Goal: Task Accomplishment & Management: Use online tool/utility

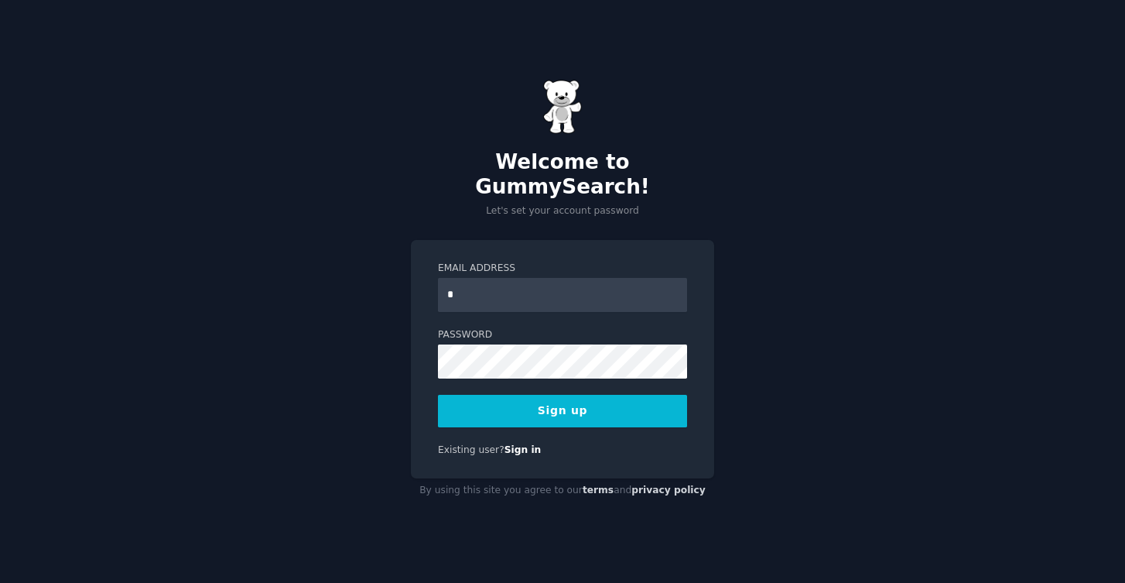
type input "**********"
click at [628, 289] on input "**********" at bounding box center [562, 295] width 249 height 34
click at [584, 395] on button "Sign up" at bounding box center [562, 411] width 249 height 33
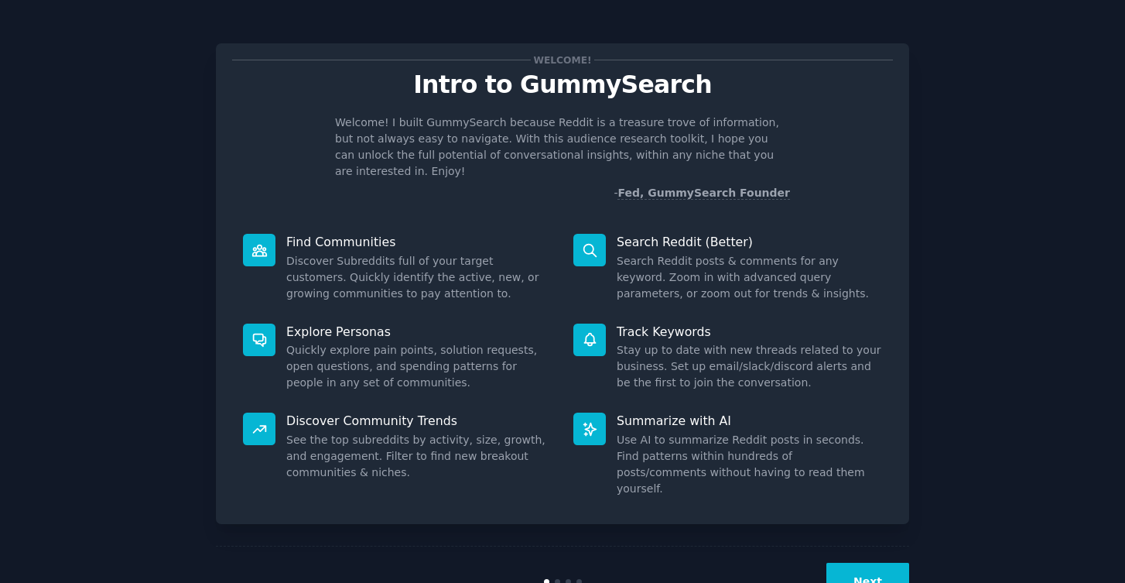
scroll to position [22, 0]
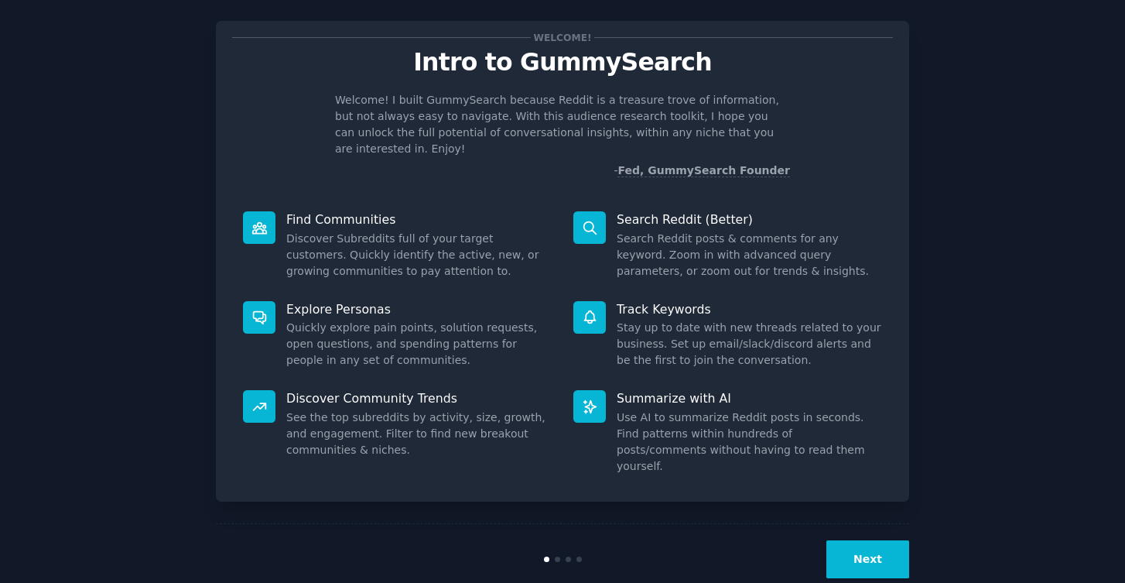
click at [853, 540] on button "Next" at bounding box center [868, 559] width 83 height 38
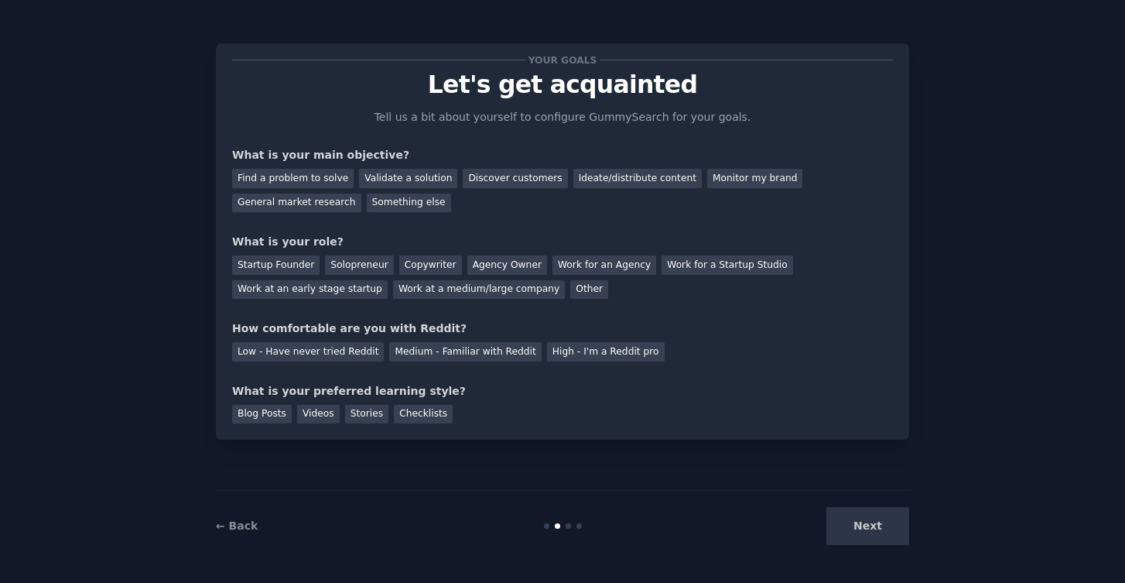
click at [855, 514] on div "Next" at bounding box center [793, 526] width 231 height 38
click at [327, 198] on div "General market research" at bounding box center [296, 202] width 129 height 19
click at [295, 262] on div "Startup Founder" at bounding box center [275, 264] width 87 height 19
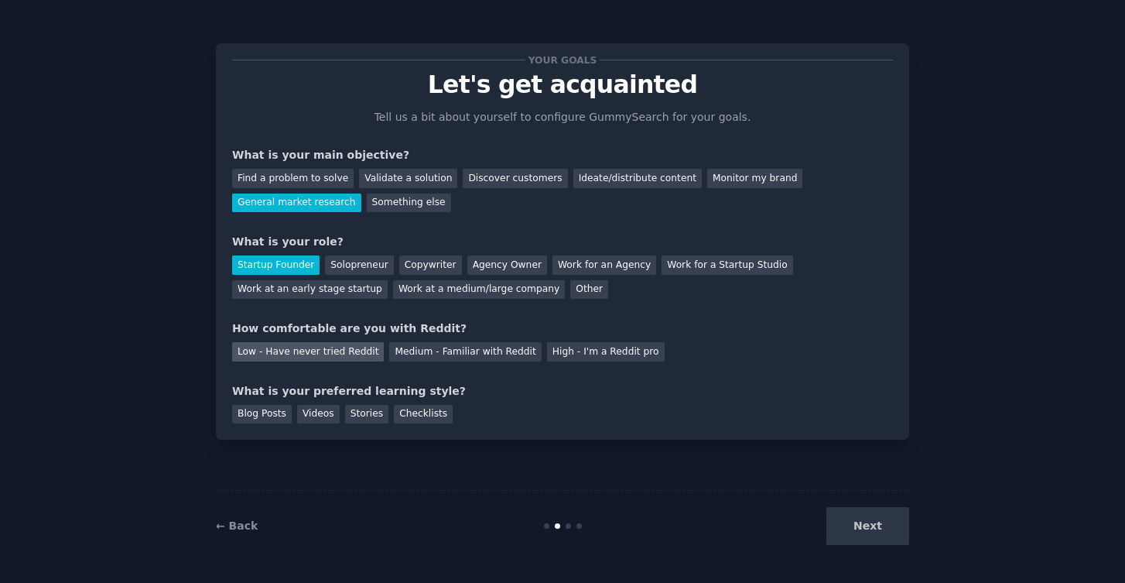
click at [304, 350] on div "Low - Have never tried Reddit" at bounding box center [308, 351] width 152 height 19
click at [279, 415] on div "Blog Posts" at bounding box center [262, 414] width 60 height 19
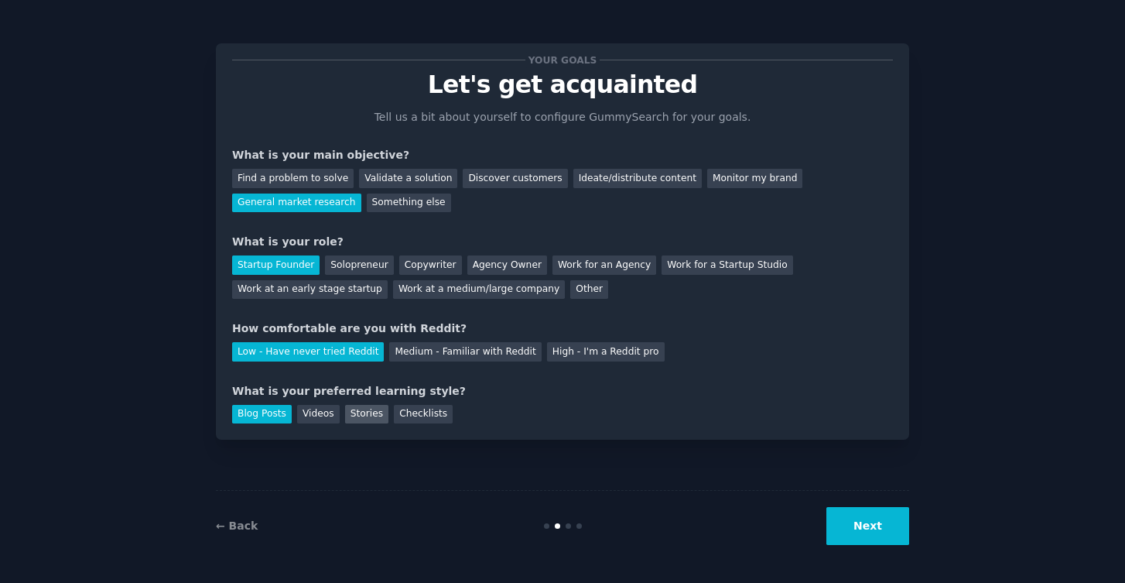
click at [359, 413] on div "Stories" at bounding box center [366, 414] width 43 height 19
click at [325, 412] on div "Videos" at bounding box center [318, 414] width 43 height 19
click at [851, 520] on button "Next" at bounding box center [868, 526] width 83 height 38
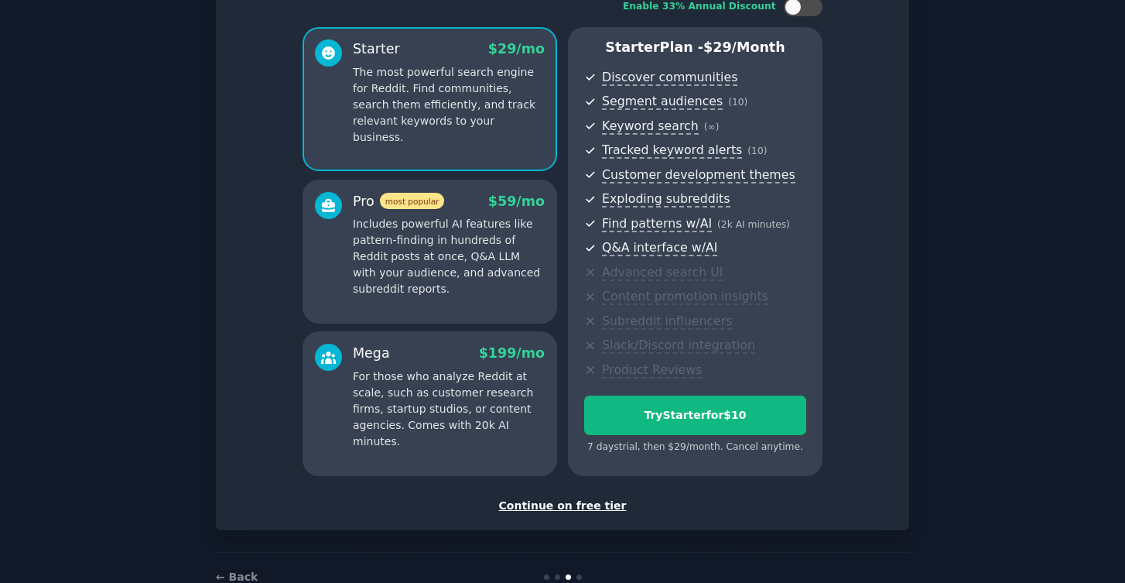
scroll to position [112, 0]
click at [592, 502] on div "Continue on free tier" at bounding box center [562, 505] width 661 height 16
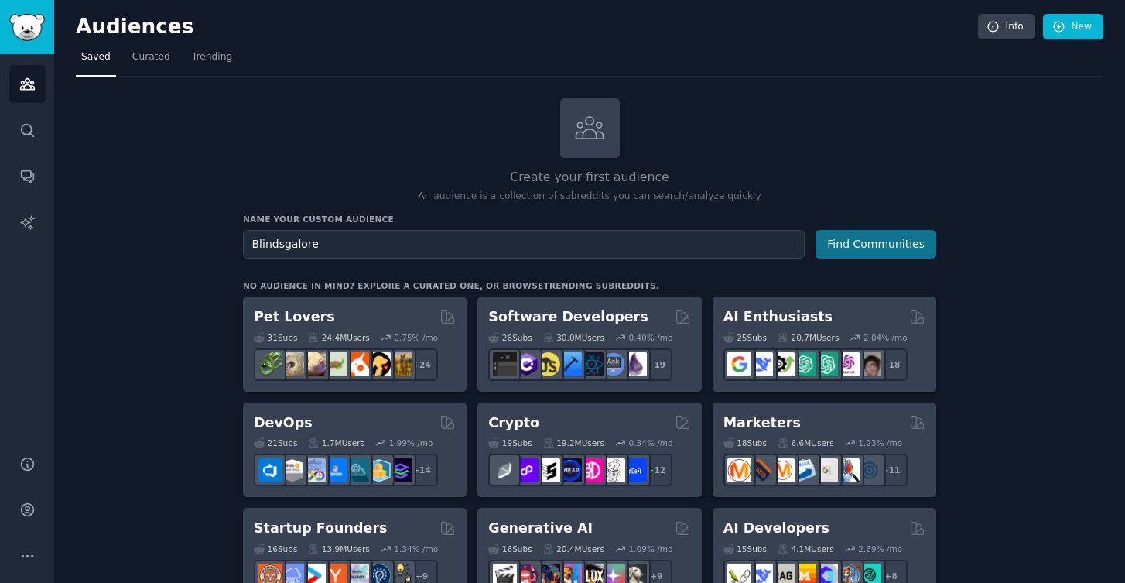
type input "Blindsgalore"
click at [899, 240] on button "Find Communities" at bounding box center [876, 244] width 121 height 29
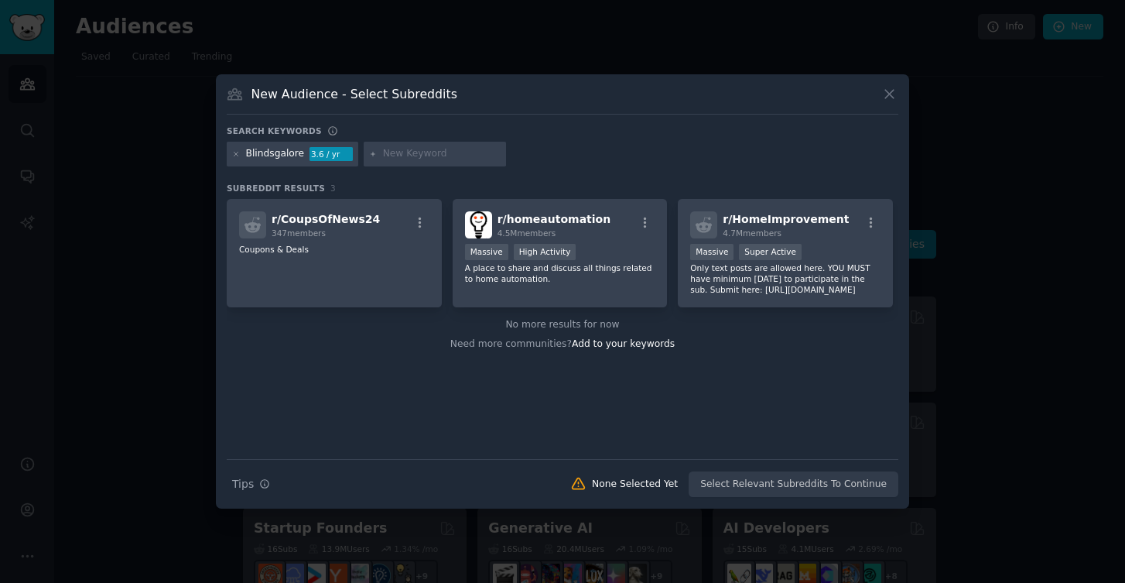
click at [416, 158] on input "text" at bounding box center [442, 154] width 118 height 14
type input "solar shades"
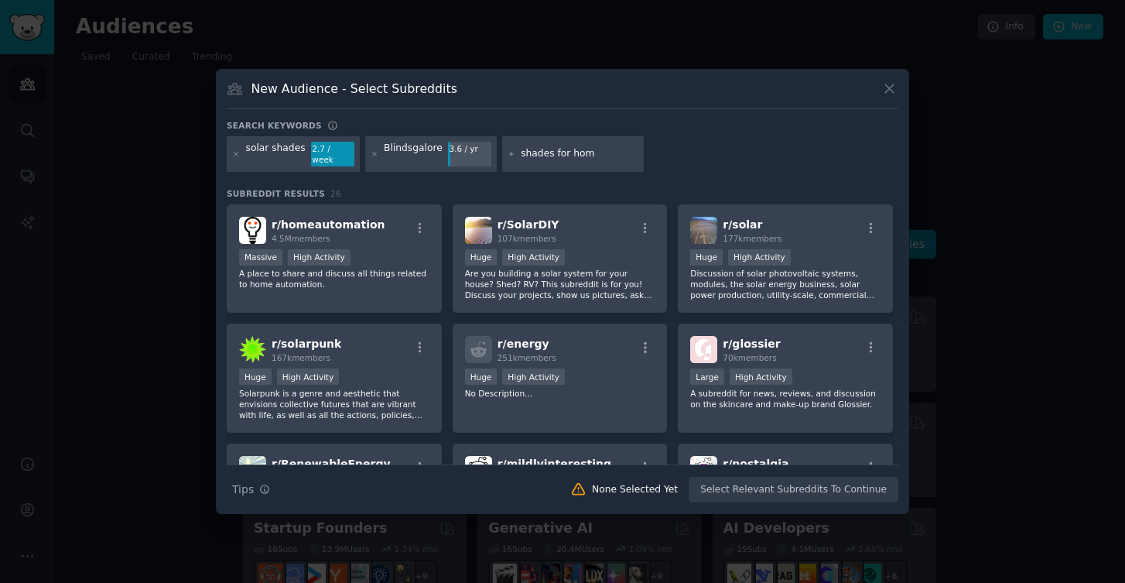
type input "shades for home"
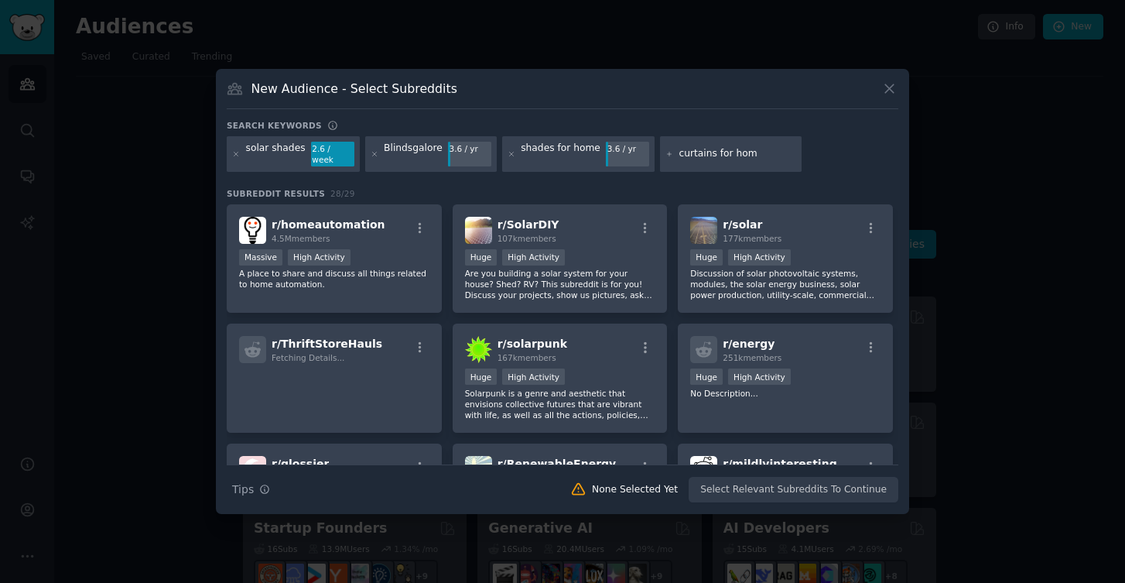
type input "curtains for home"
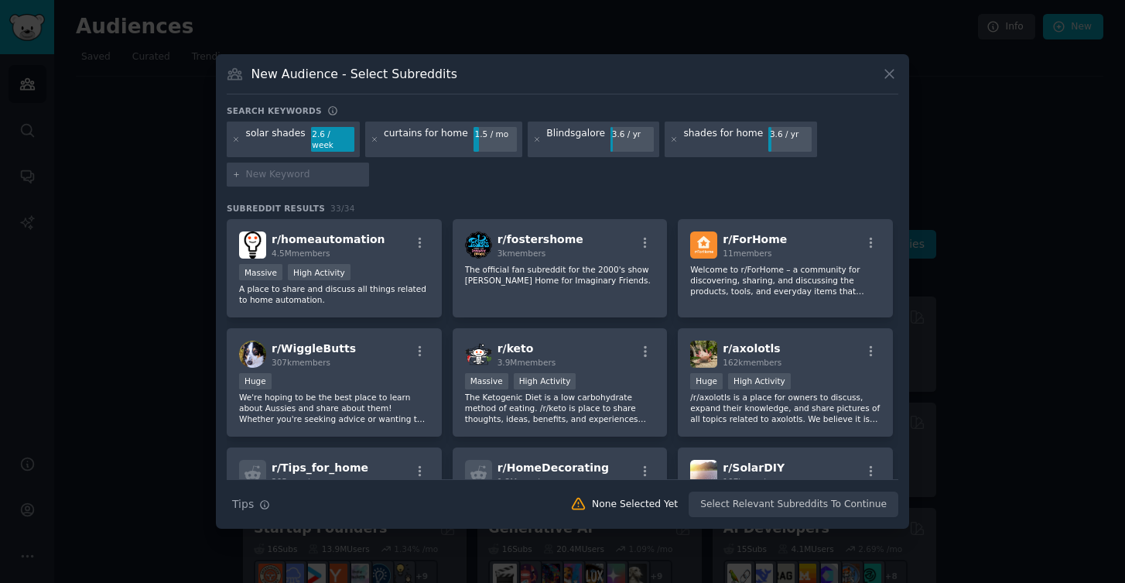
click at [283, 136] on div "solar shades" at bounding box center [276, 139] width 60 height 25
click at [342, 297] on p "A place to share and discuss all things related to home automation." at bounding box center [334, 294] width 190 height 22
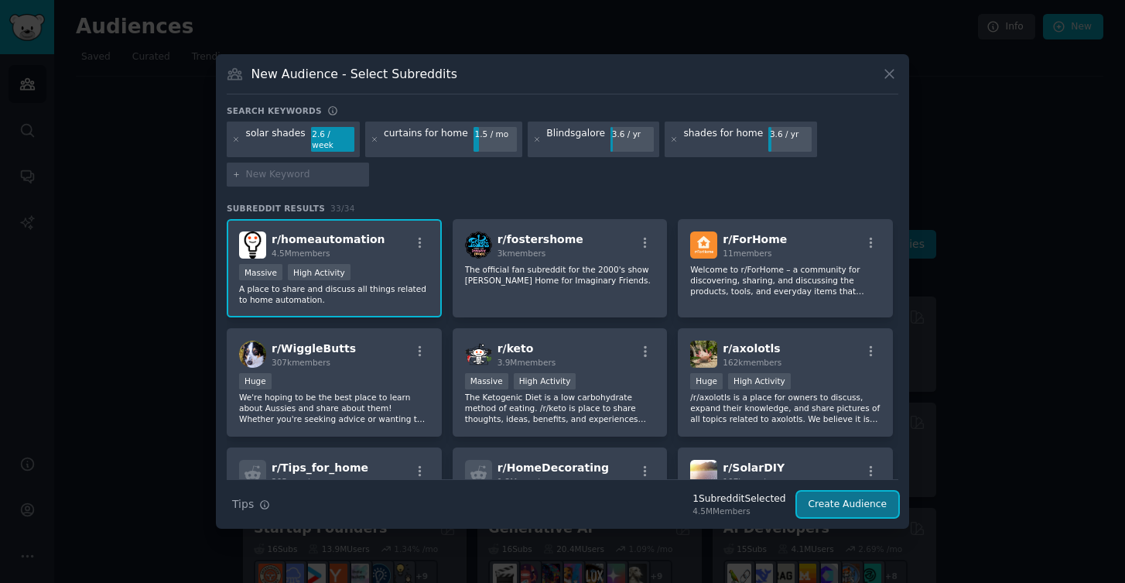
click at [823, 496] on button "Create Audience" at bounding box center [848, 504] width 102 height 26
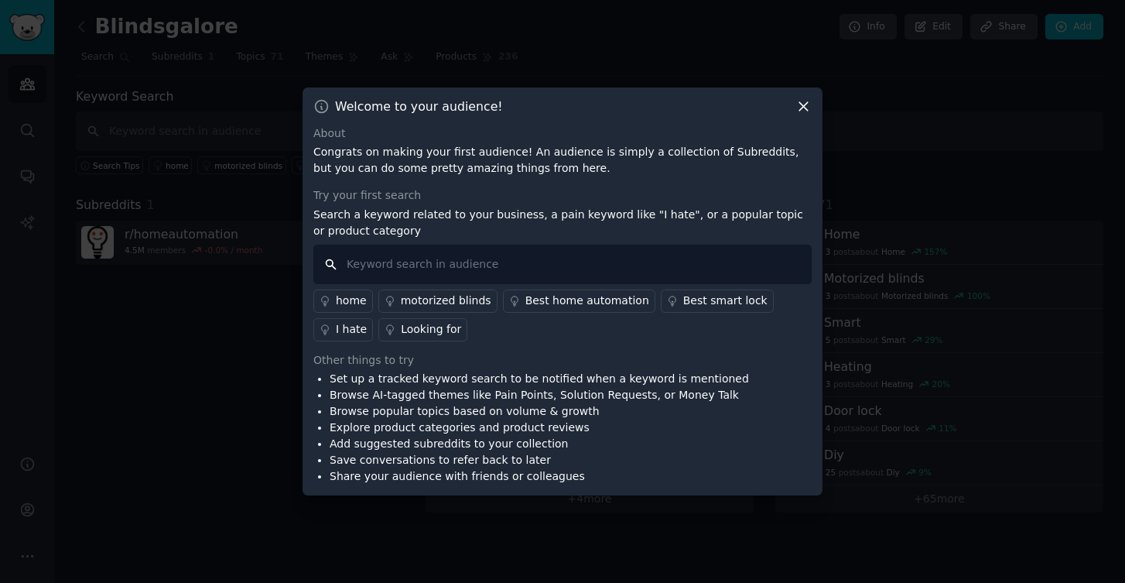
click at [392, 273] on input "text" at bounding box center [562, 264] width 498 height 39
type input "which shades to buy"
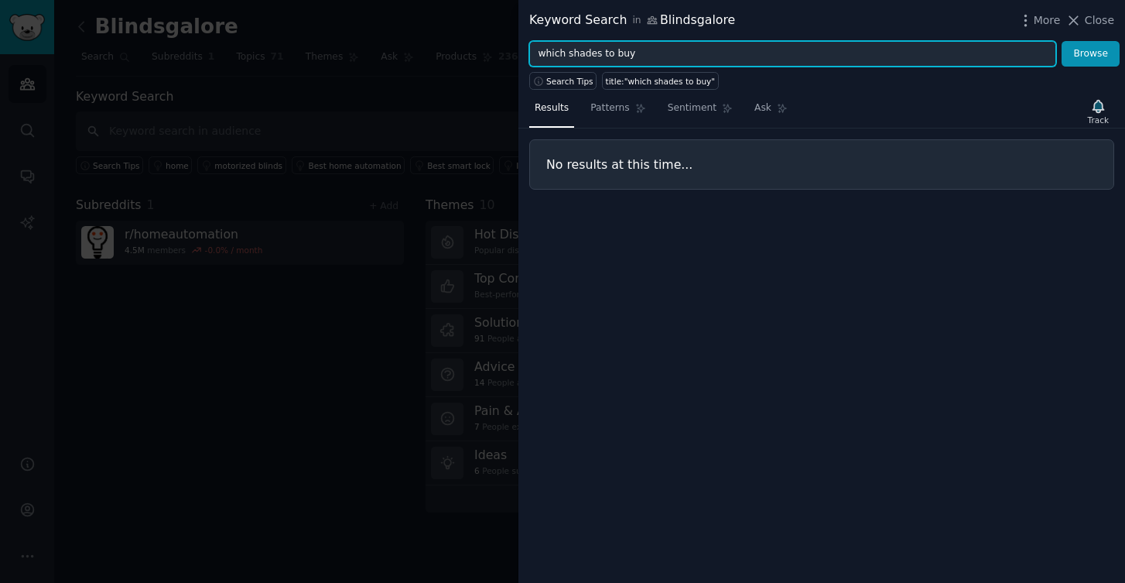
drag, startPoint x: 638, startPoint y: 53, endPoint x: 597, endPoint y: 53, distance: 41.0
click at [597, 53] on input "which shades to buy" at bounding box center [792, 54] width 527 height 26
type input "shades"
click at [1062, 41] on button "Browse" at bounding box center [1091, 54] width 58 height 26
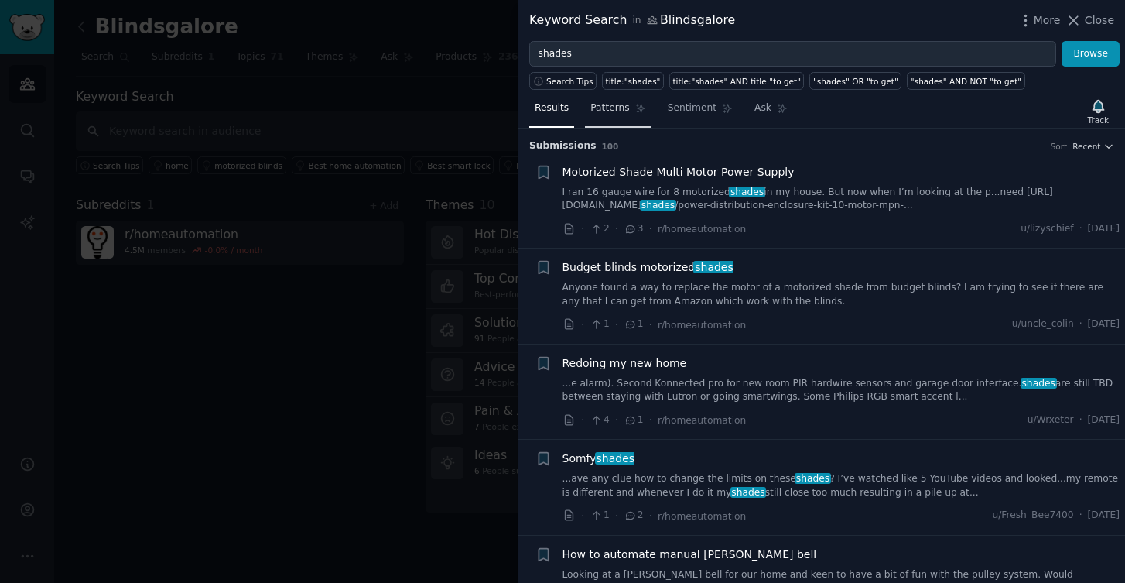
click at [629, 113] on link "Patterns" at bounding box center [618, 112] width 66 height 32
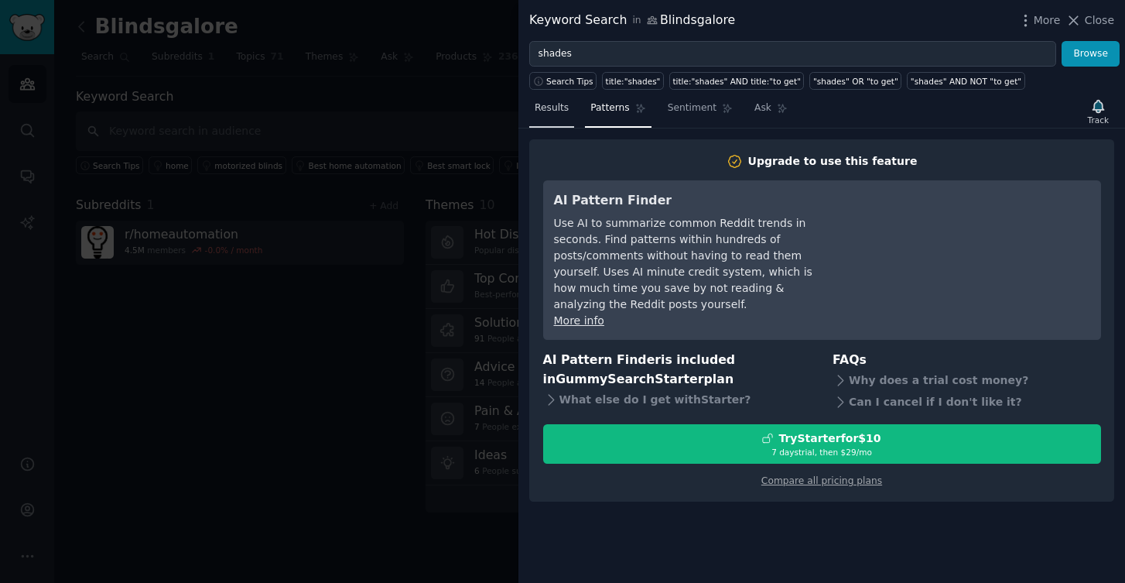
click at [565, 108] on span "Results" at bounding box center [552, 108] width 34 height 14
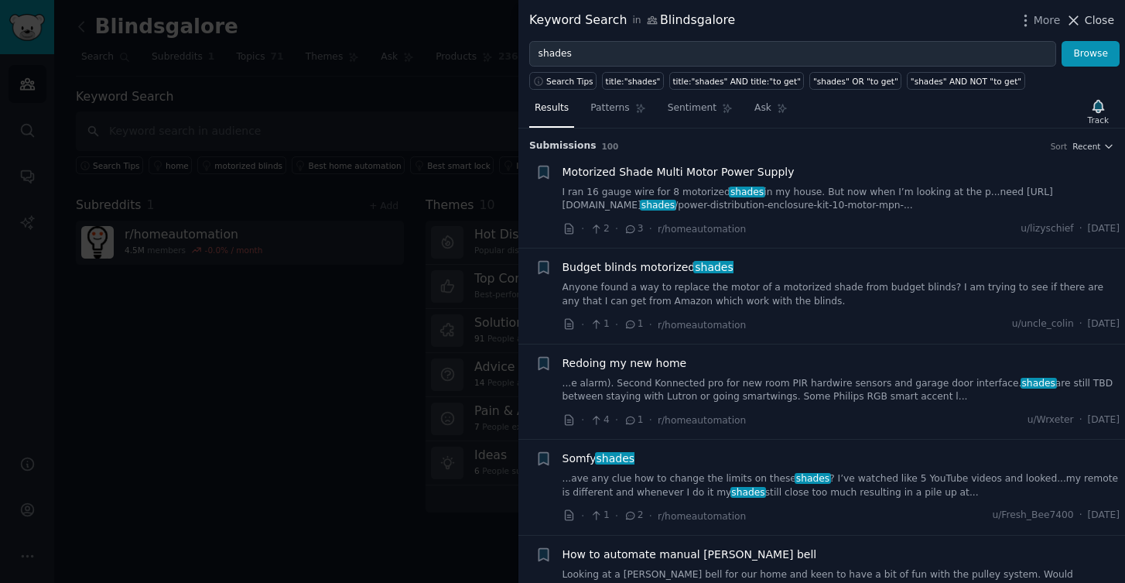
click at [1085, 13] on button "Close" at bounding box center [1090, 20] width 49 height 16
